Goal: Navigation & Orientation: Find specific page/section

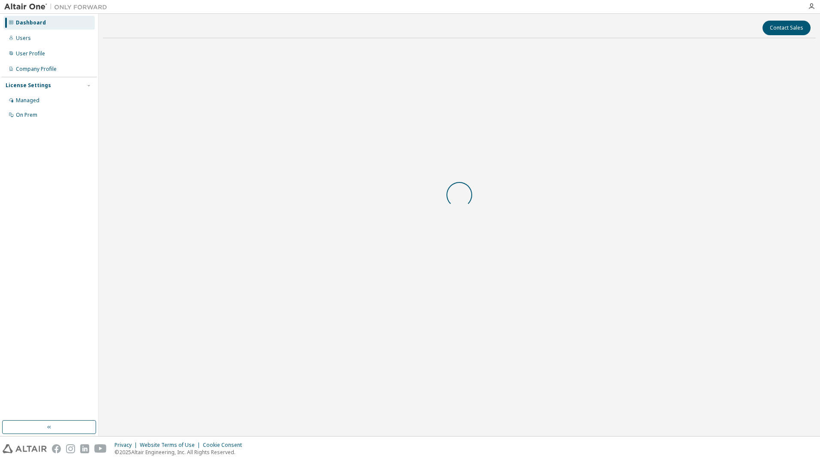
click at [466, 259] on body "Dashboard Users User Profile Company Profile License Settings Managed On Prem C…" at bounding box center [410, 230] width 820 height 461
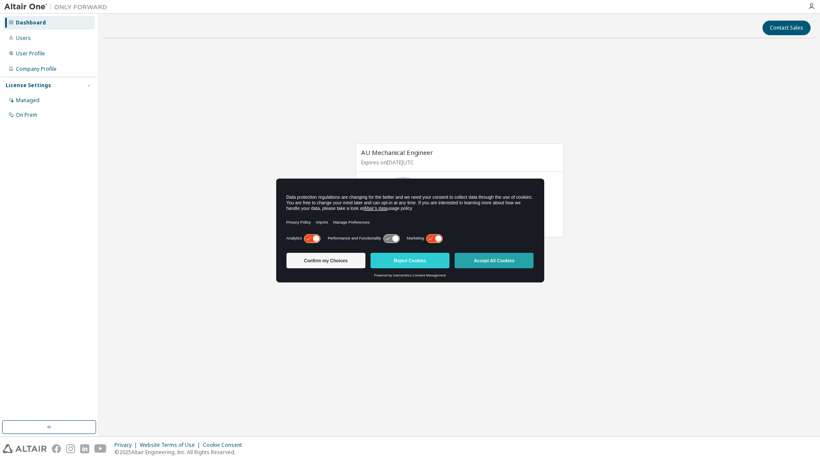
click at [474, 261] on button "Accept All Cookies" at bounding box center [494, 260] width 79 height 15
